Goal: Information Seeking & Learning: Learn about a topic

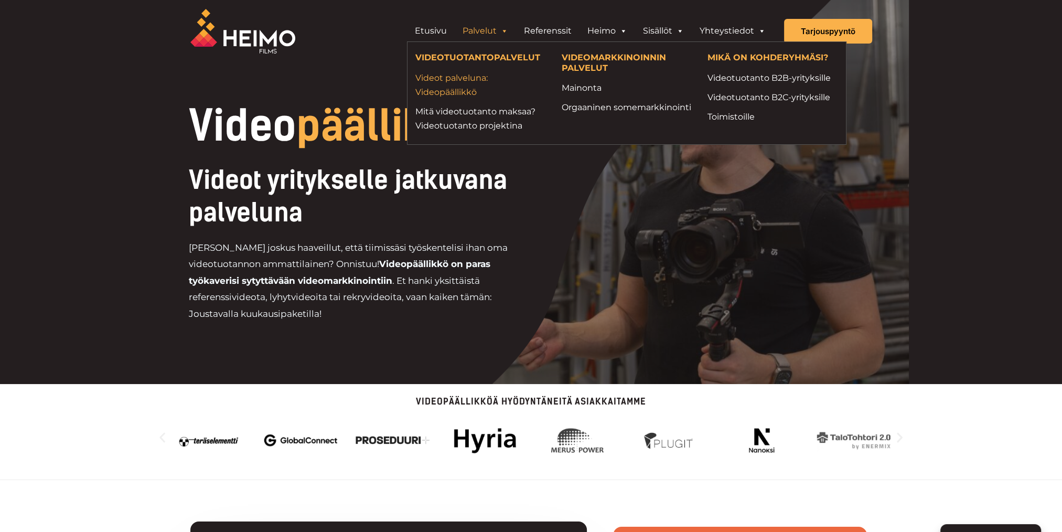
click at [472, 80] on link "Videot palveluna: Videopäällikkö" at bounding box center [480, 85] width 131 height 28
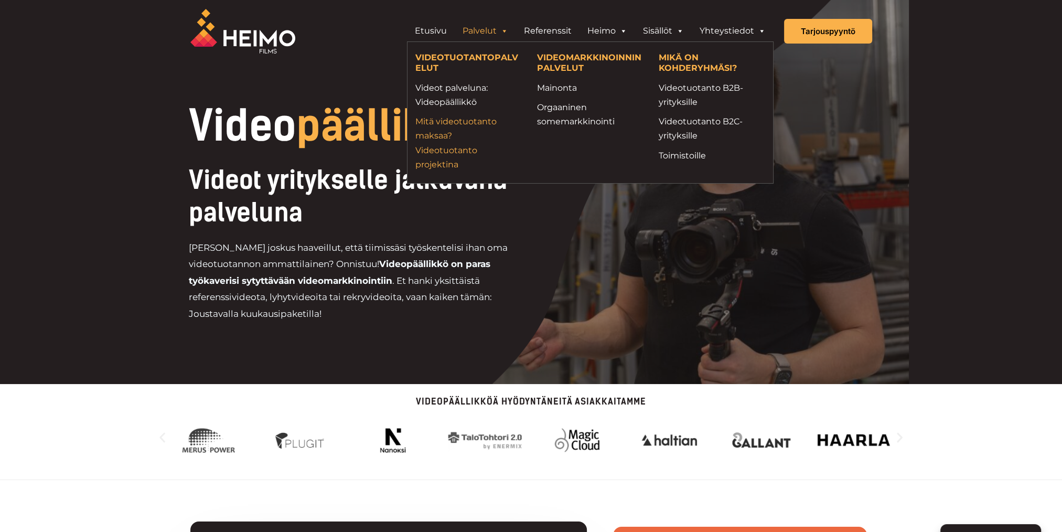
click at [447, 145] on link "Mitä videotuotanto maksaa? Videotuotanto projektina" at bounding box center [468, 142] width 106 height 57
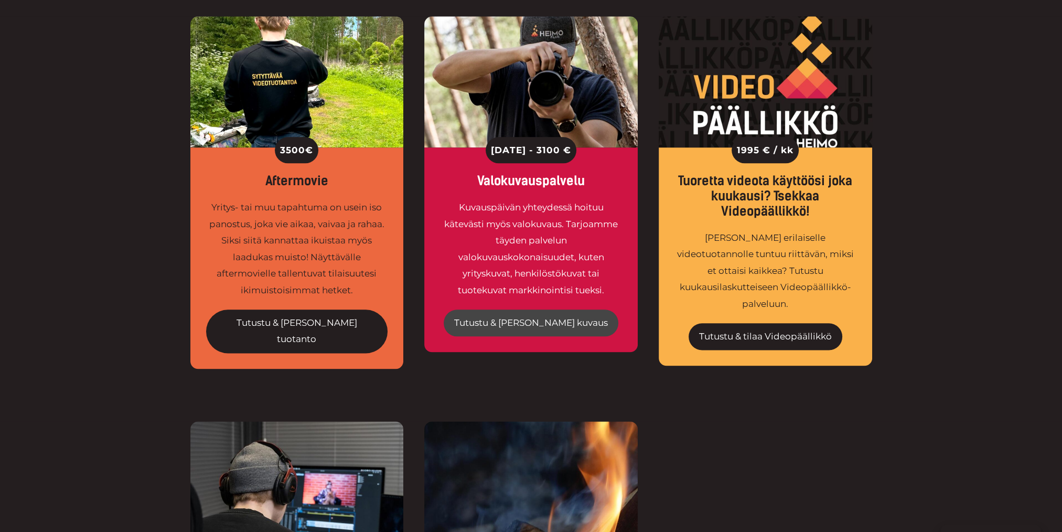
scroll to position [1625, 0]
